Goal: Task Accomplishment & Management: Manage account settings

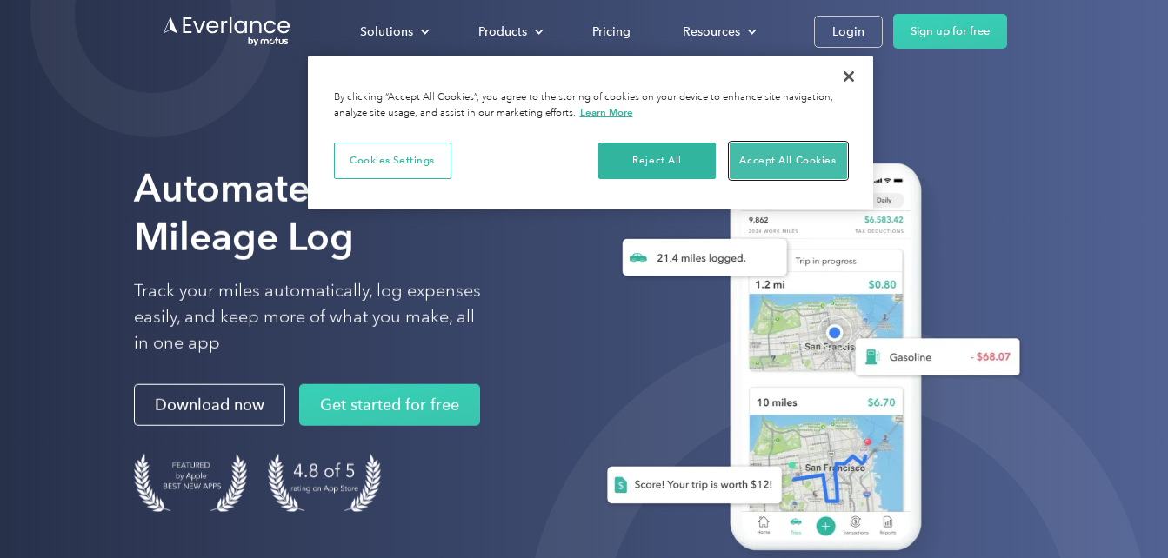
click at [775, 155] on button "Accept All Cookies" at bounding box center [788, 161] width 117 height 37
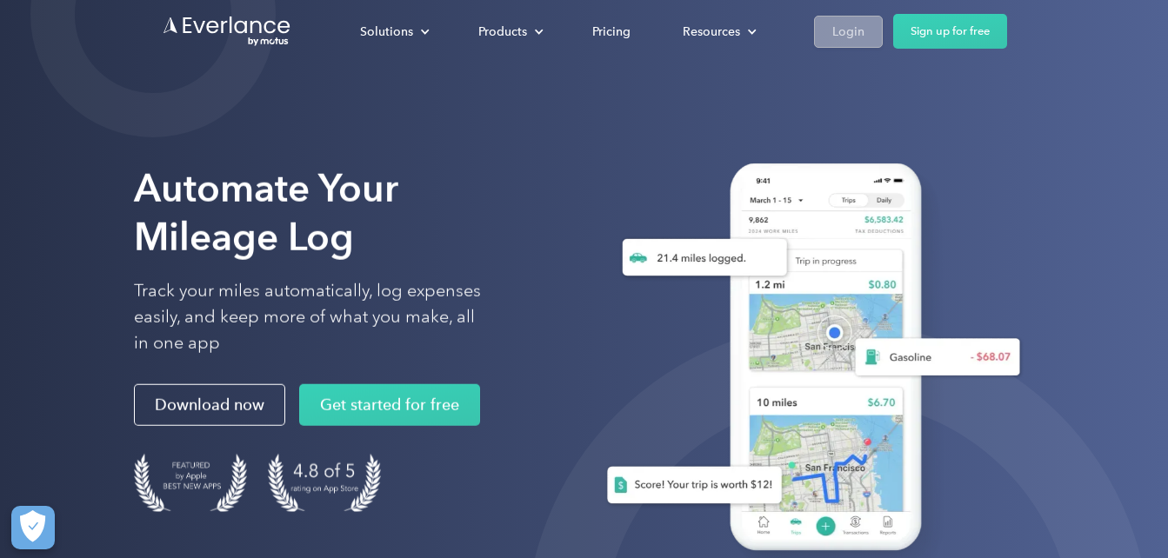
click at [846, 23] on div "Login" at bounding box center [848, 32] width 32 height 22
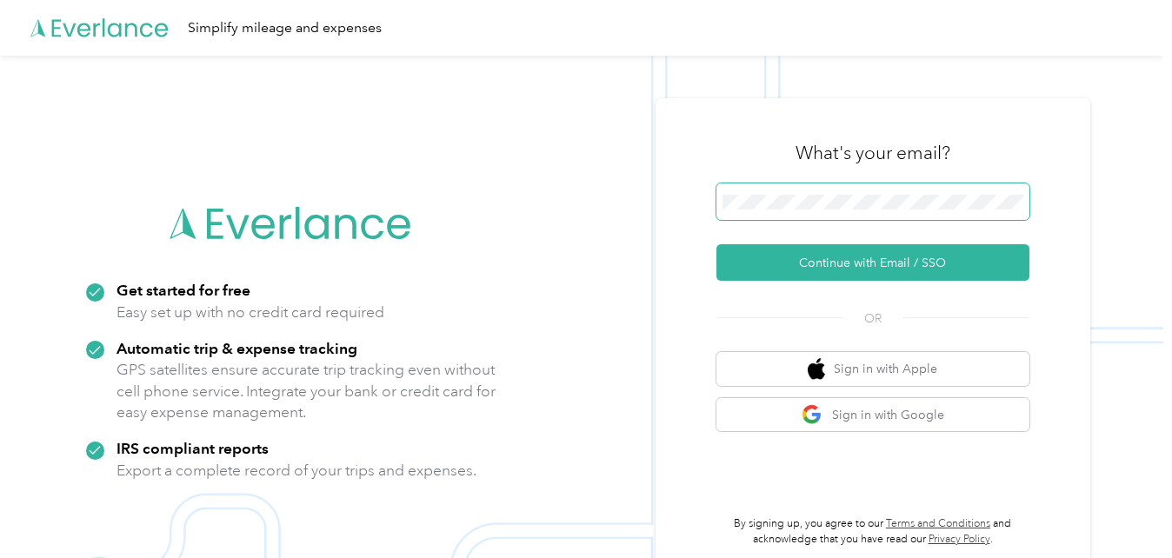
click at [716, 244] on button "Continue with Email / SSO" at bounding box center [872, 262] width 313 height 37
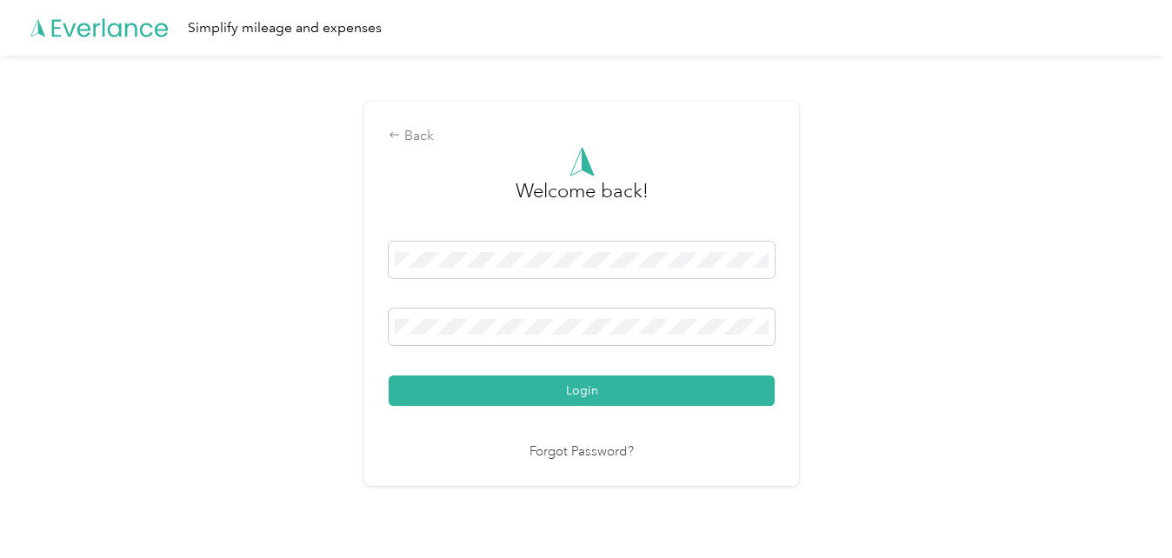
click at [389, 376] on button "Login" at bounding box center [582, 391] width 386 height 30
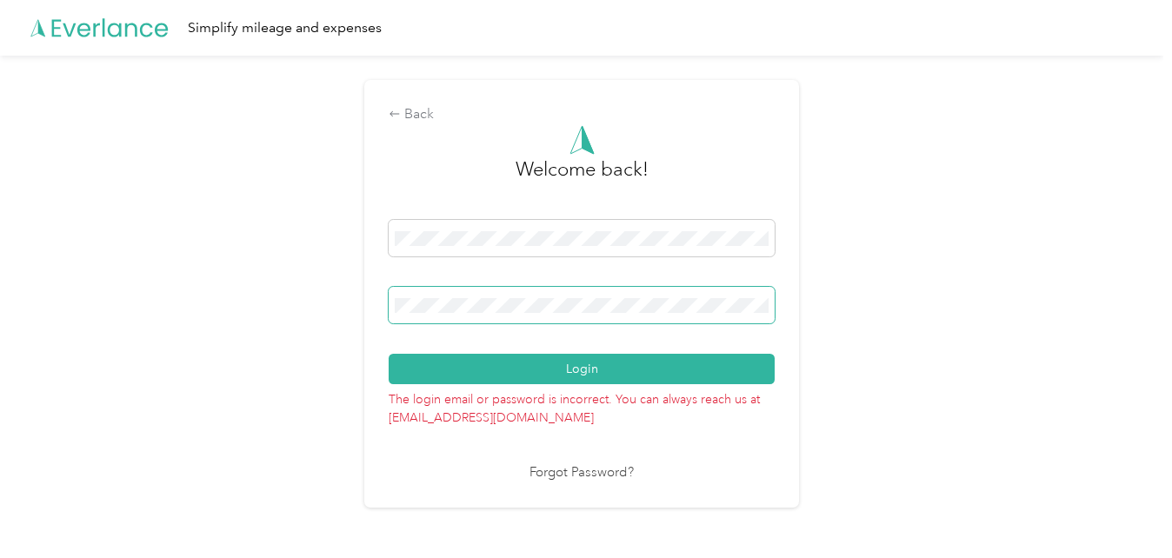
click at [389, 354] on button "Login" at bounding box center [582, 369] width 386 height 30
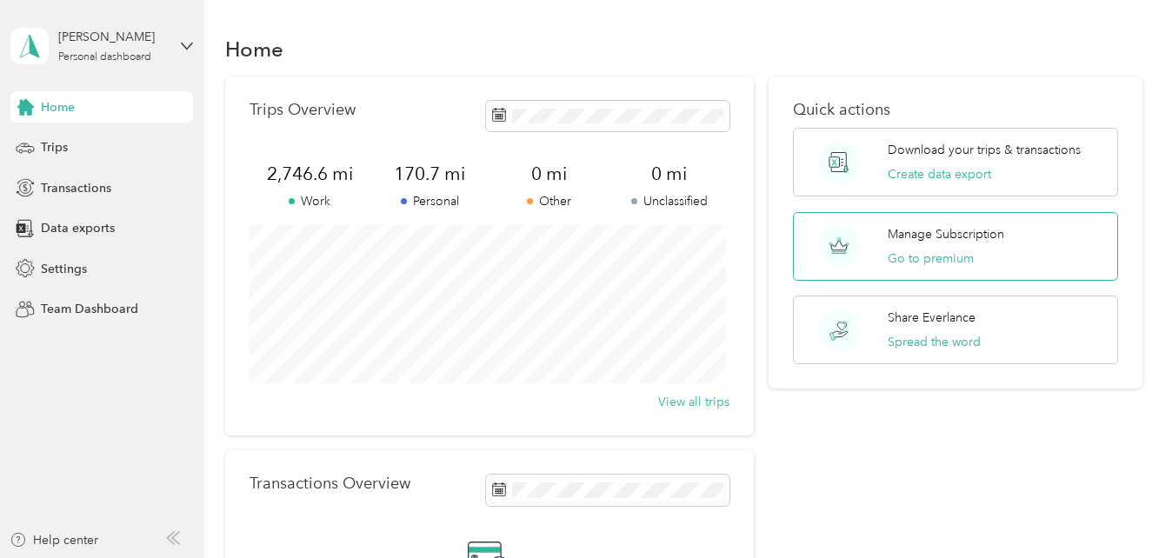
click at [832, 250] on circle at bounding box center [839, 246] width 42 height 42
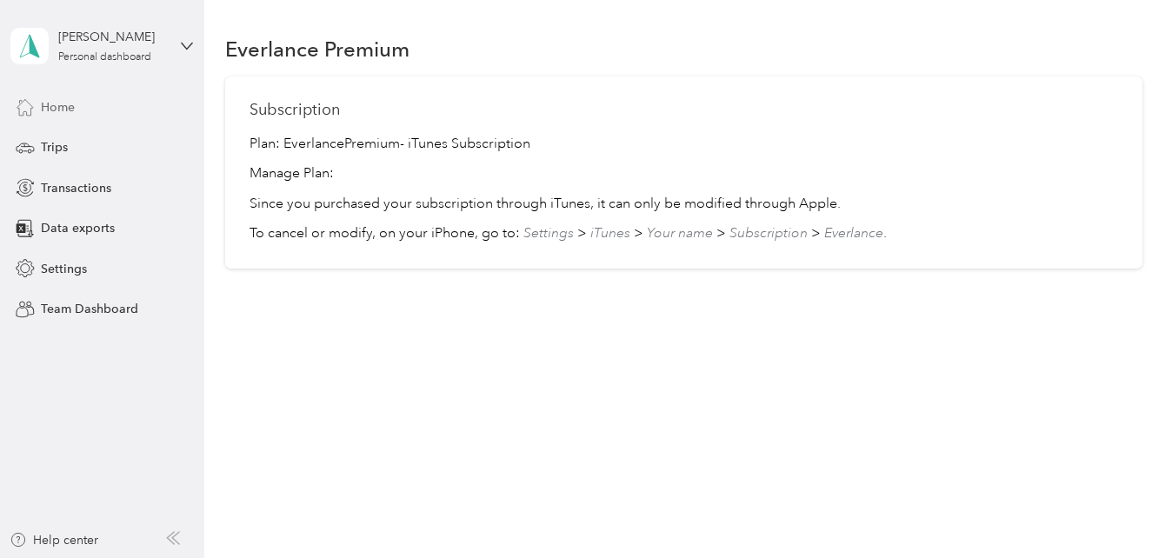
click at [106, 117] on div "Home" at bounding box center [101, 106] width 183 height 31
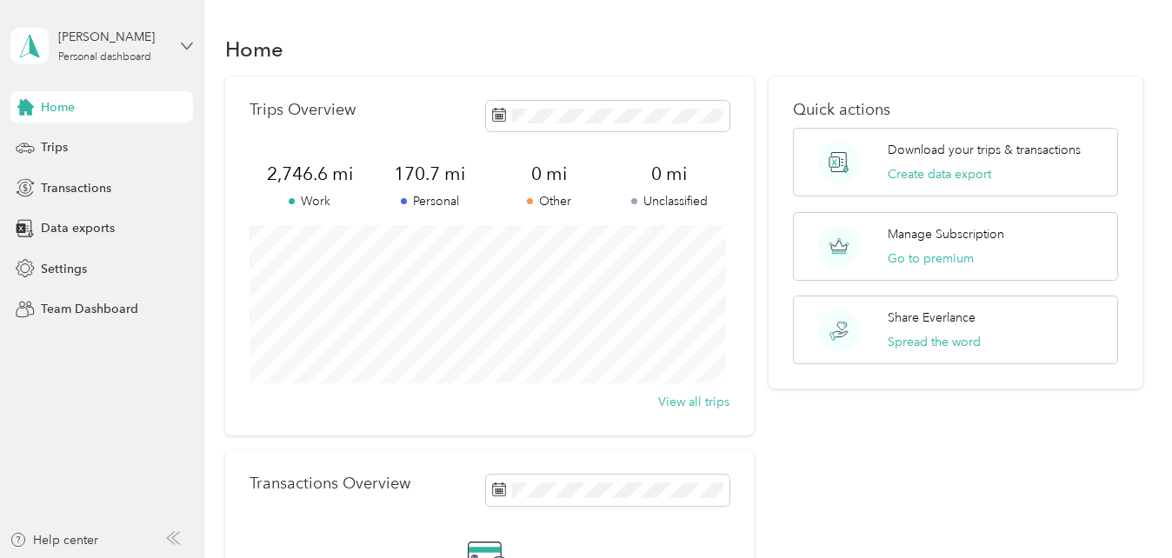
drag, startPoint x: 106, startPoint y: 117, endPoint x: 188, endPoint y: 45, distance: 109.0
click at [188, 45] on div "Chelsea Torres Personal dashboard Home Trips Transactions Data exports Settings…" at bounding box center [101, 162] width 183 height 325
click at [188, 45] on icon at bounding box center [187, 46] width 12 height 12
click at [71, 266] on span "Settings" at bounding box center [64, 269] width 46 height 18
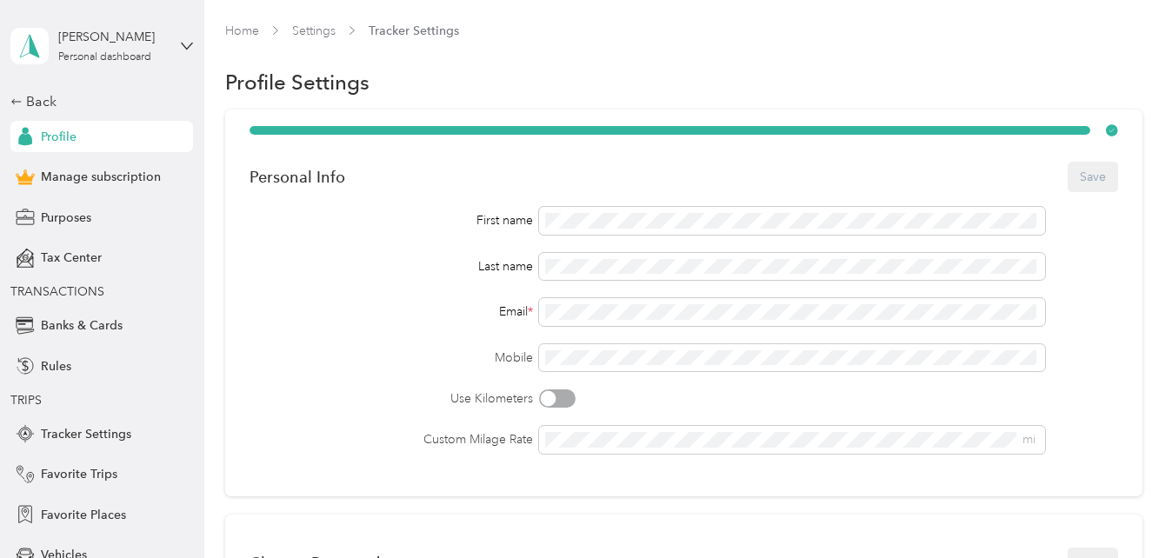
click at [284, 268] on div "Last name" at bounding box center [391, 266] width 283 height 18
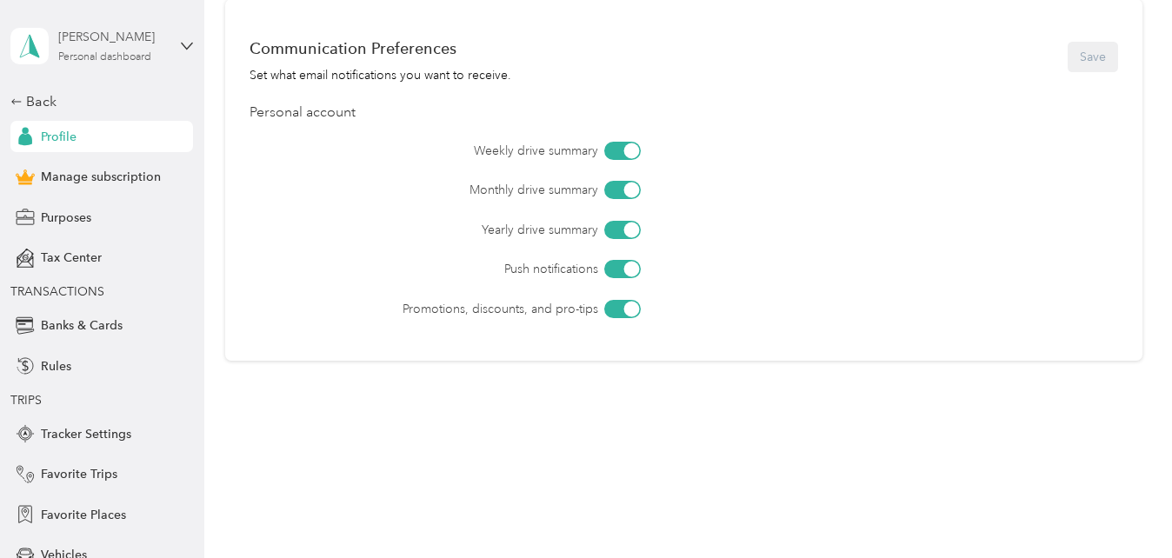
click at [140, 52] on div "Personal dashboard" at bounding box center [104, 57] width 93 height 10
click at [115, 37] on div "Chelsea Torres" at bounding box center [112, 37] width 109 height 18
click at [267, 193] on div "Weekly drive summary Monthly drive summary Yearly drive summary Push notificati…" at bounding box center [684, 230] width 868 height 177
click at [29, 99] on div "Back" at bounding box center [97, 101] width 174 height 21
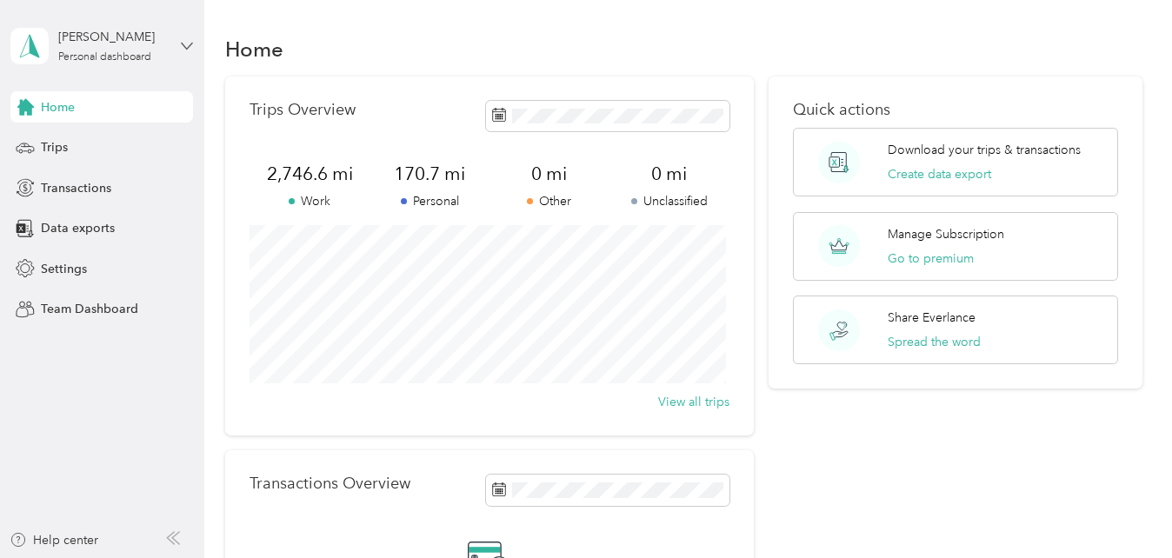
click at [181, 44] on icon at bounding box center [187, 46] width 12 height 12
click at [72, 139] on div "Log out" at bounding box center [59, 141] width 67 height 18
